Goal: Navigation & Orientation: Find specific page/section

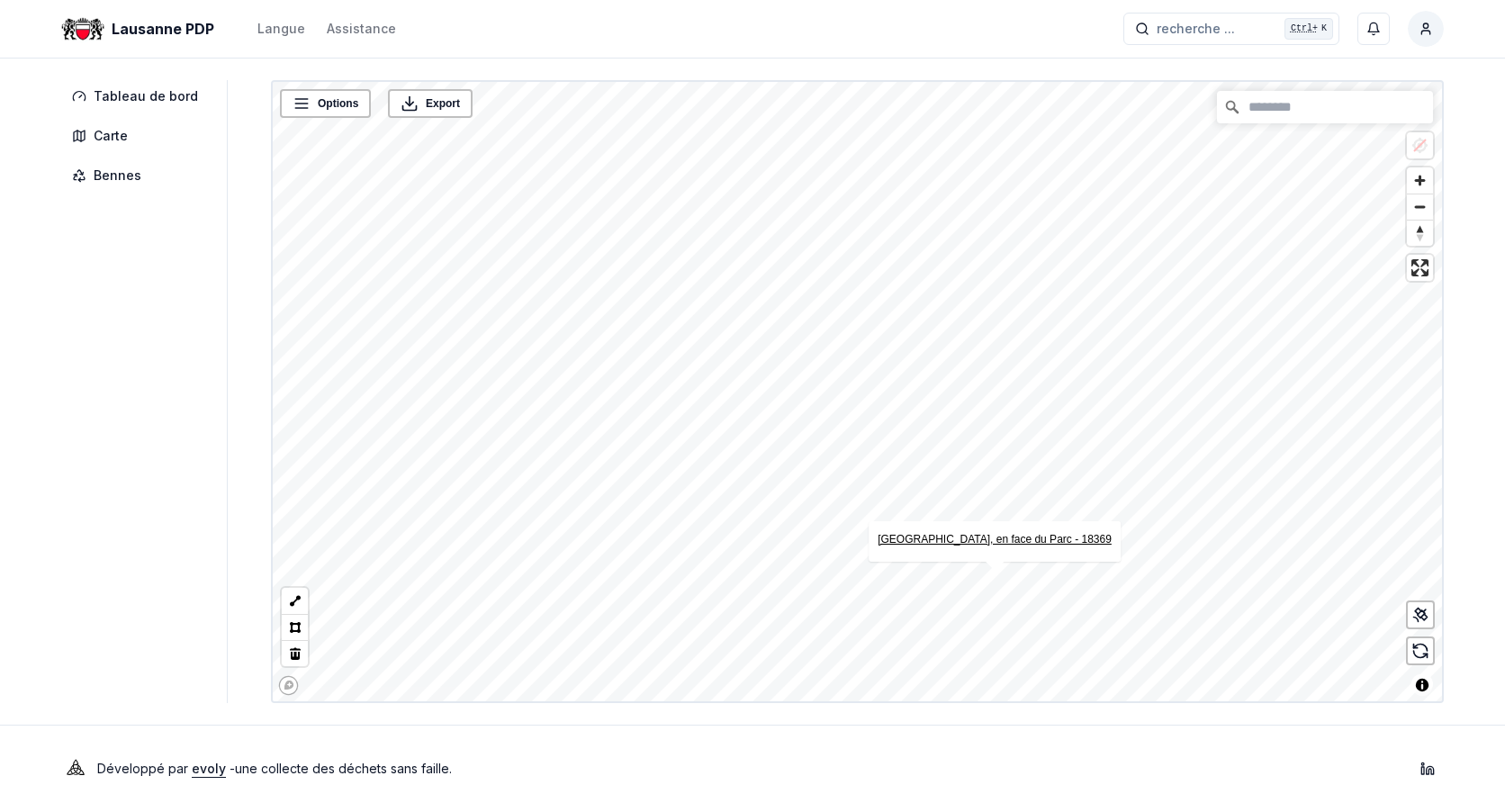
click at [984, 543] on link "[GEOGRAPHIC_DATA], en face du Parc - 18369" at bounding box center [994, 539] width 234 height 13
click at [985, 534] on link "[GEOGRAPHIC_DATA], en face du Parc - 18369" at bounding box center [994, 539] width 234 height 13
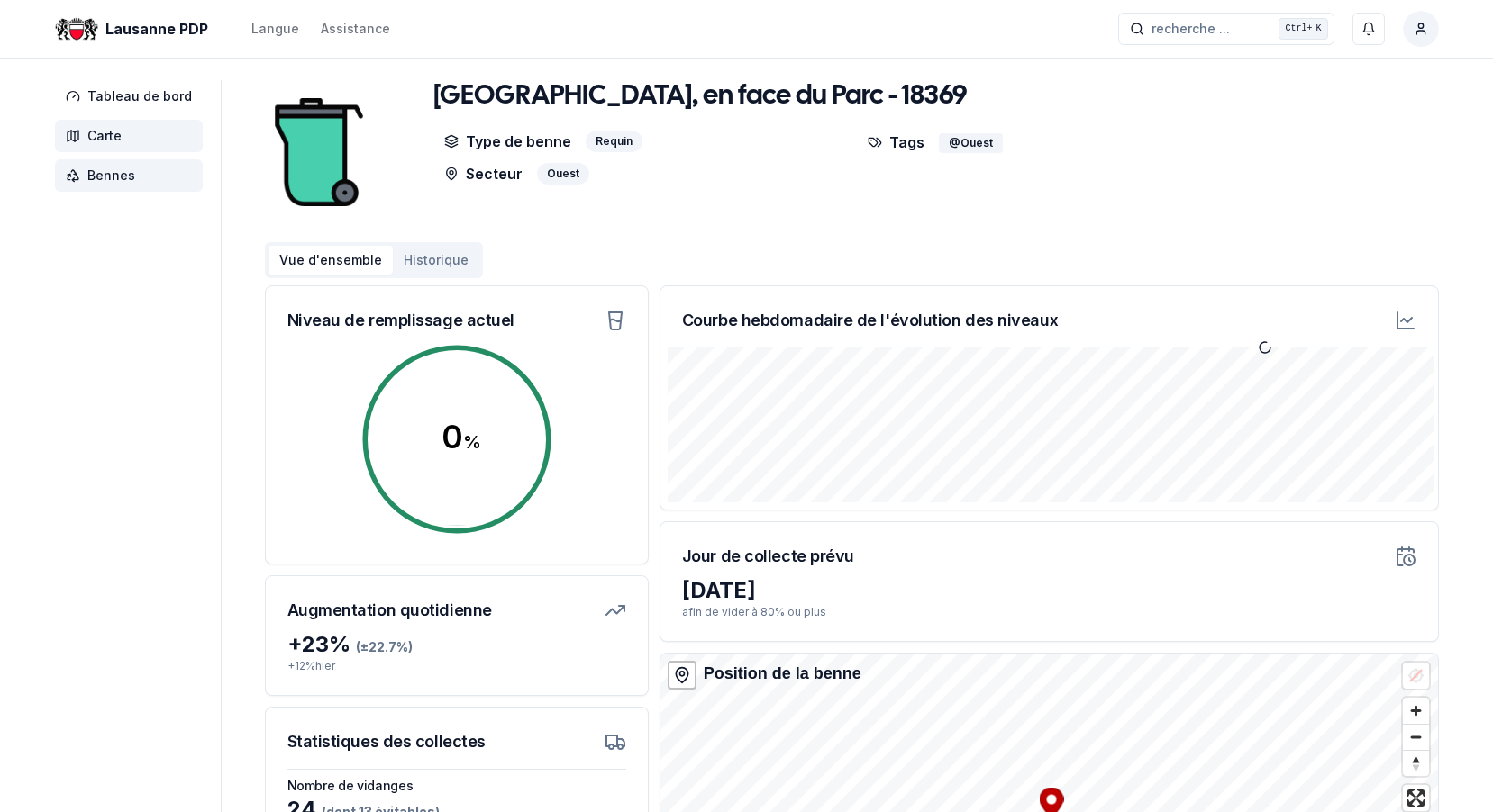
click at [113, 129] on span "Carte" at bounding box center [104, 136] width 35 height 18
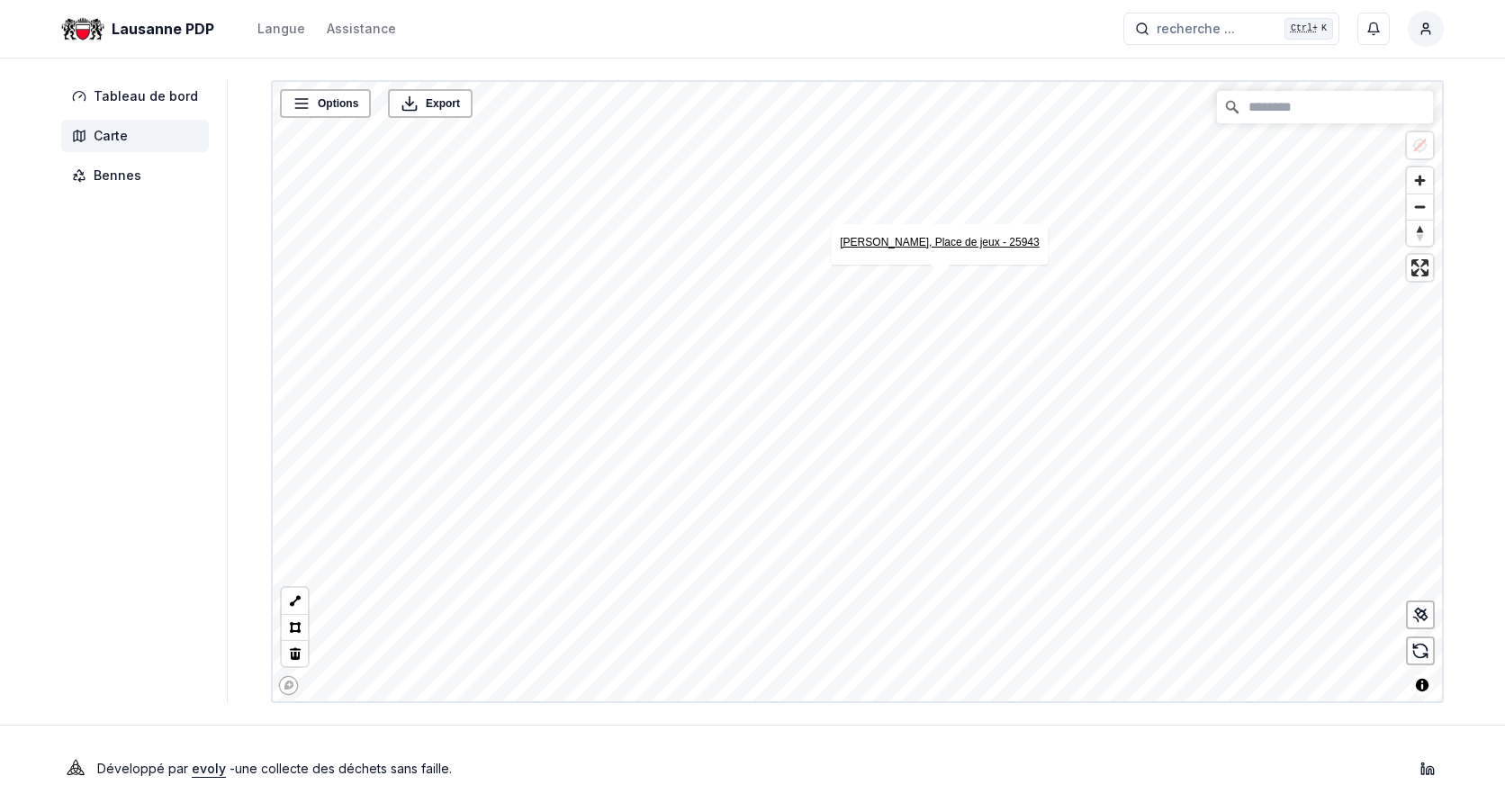
click at [944, 243] on link "Rue Germaine-Ernst, Place de jeux - 25943" at bounding box center [939, 242] width 199 height 13
